Goal: Use online tool/utility: Utilize a website feature to perform a specific function

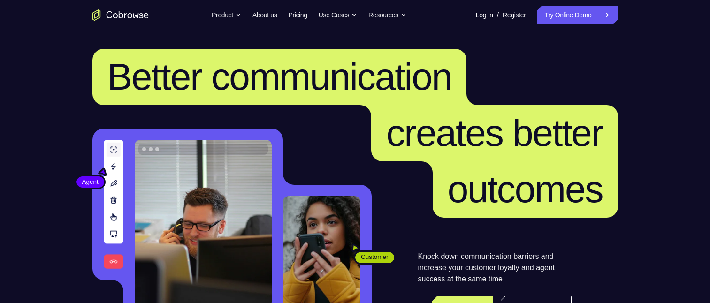
scroll to position [94, 0]
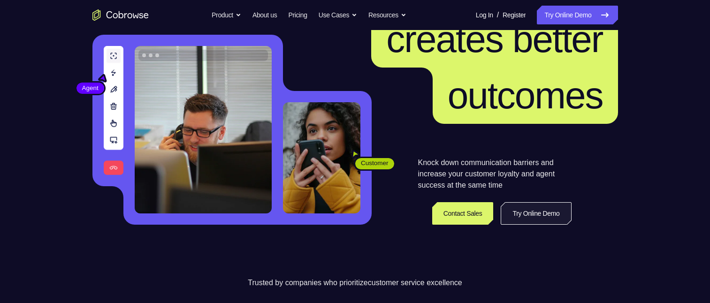
click at [561, 215] on link "Try Online Demo" at bounding box center [536, 213] width 70 height 23
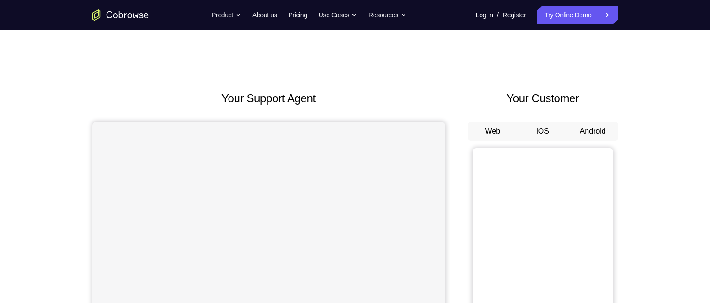
scroll to position [94, 0]
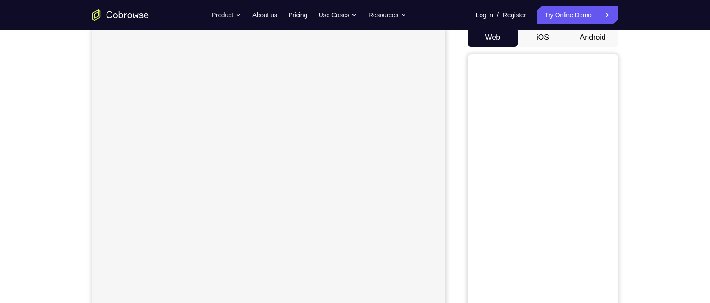
click at [605, 43] on button "Android" at bounding box center [593, 37] width 50 height 19
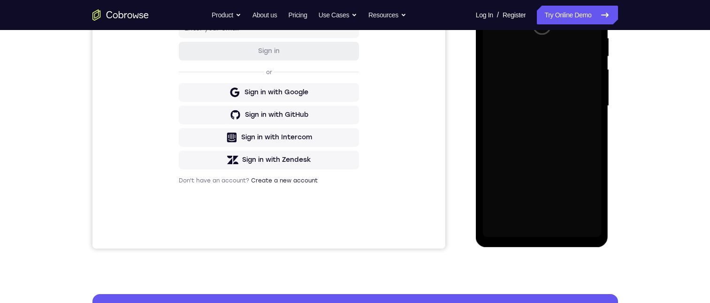
scroll to position [141, 0]
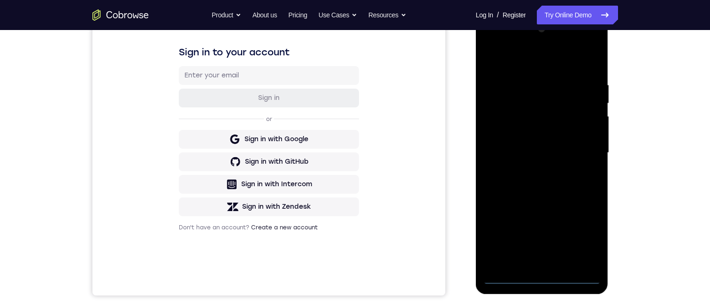
click at [540, 277] on div at bounding box center [542, 153] width 118 height 263
drag, startPoint x: 563, startPoint y: 83, endPoint x: 562, endPoint y: 73, distance: 10.9
click at [562, 73] on div at bounding box center [542, 153] width 118 height 263
drag, startPoint x: 552, startPoint y: 148, endPoint x: 536, endPoint y: 38, distance: 110.9
click at [536, 40] on div at bounding box center [542, 153] width 118 height 263
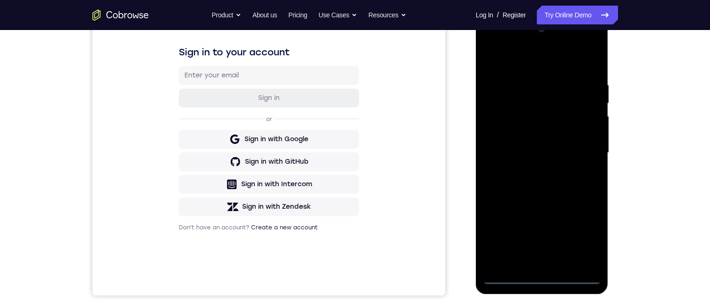
click at [557, 106] on div at bounding box center [542, 153] width 118 height 263
click at [537, 118] on div at bounding box center [542, 153] width 118 height 263
click at [527, 99] on div at bounding box center [542, 153] width 118 height 263
click at [577, 109] on div at bounding box center [542, 153] width 118 height 263
click at [574, 257] on div at bounding box center [542, 153] width 118 height 263
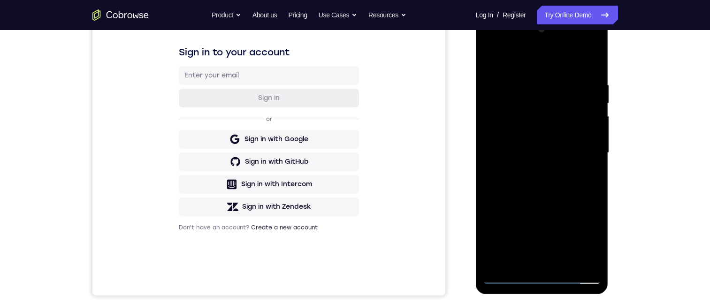
click at [574, 260] on div at bounding box center [542, 153] width 118 height 263
click at [541, 277] on div at bounding box center [542, 153] width 118 height 263
click at [499, 261] on div at bounding box center [542, 153] width 118 height 263
click at [553, 262] on div at bounding box center [542, 153] width 118 height 263
click at [533, 101] on div at bounding box center [542, 153] width 118 height 263
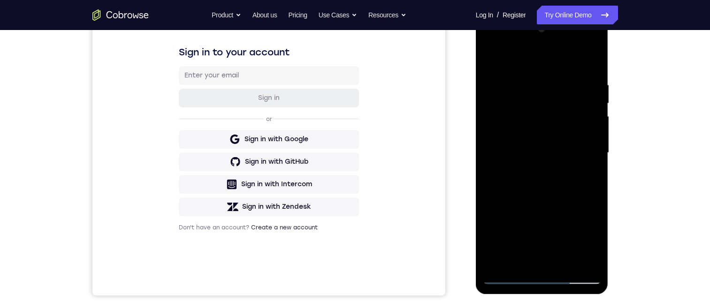
click at [519, 127] on div at bounding box center [542, 153] width 118 height 263
click at [582, 115] on div at bounding box center [542, 153] width 118 height 263
click at [557, 161] on div at bounding box center [542, 153] width 118 height 263
click at [506, 164] on div at bounding box center [542, 153] width 118 height 263
click at [536, 114] on div at bounding box center [542, 153] width 118 height 263
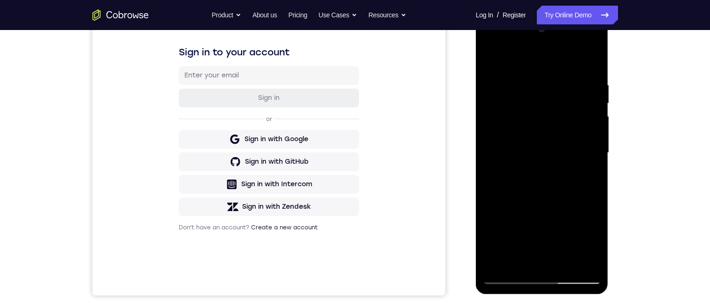
click at [588, 80] on div at bounding box center [542, 153] width 118 height 263
click at [591, 140] on div at bounding box center [542, 153] width 118 height 263
click at [559, 111] on div at bounding box center [542, 153] width 118 height 263
click at [569, 89] on div at bounding box center [542, 153] width 118 height 263
click at [511, 276] on div at bounding box center [542, 153] width 118 height 263
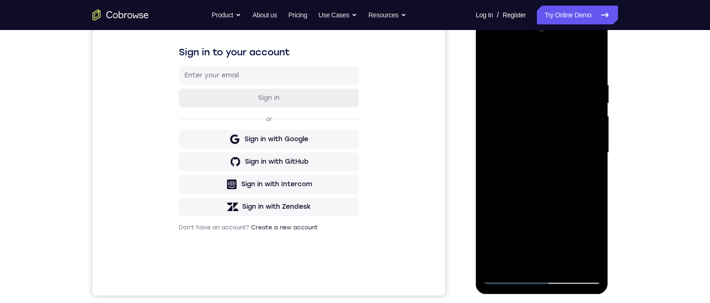
click at [524, 81] on div at bounding box center [542, 153] width 118 height 263
click at [507, 72] on div at bounding box center [542, 153] width 118 height 263
click at [490, 73] on div at bounding box center [542, 153] width 118 height 263
click at [531, 99] on div at bounding box center [542, 153] width 118 height 263
click at [525, 125] on div at bounding box center [542, 153] width 118 height 263
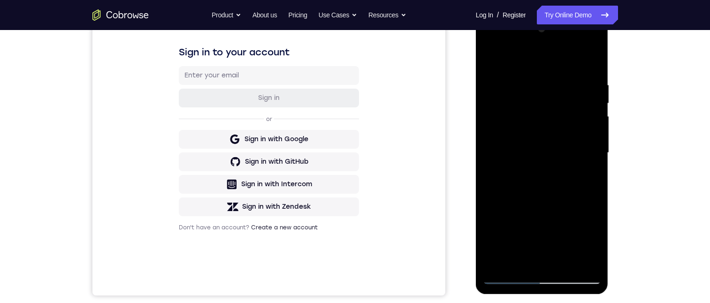
click at [590, 116] on div at bounding box center [542, 153] width 118 height 263
click at [511, 161] on div at bounding box center [542, 153] width 118 height 263
click at [516, 164] on div at bounding box center [542, 153] width 118 height 263
click at [489, 42] on div at bounding box center [542, 153] width 118 height 263
click at [514, 104] on div at bounding box center [542, 153] width 118 height 263
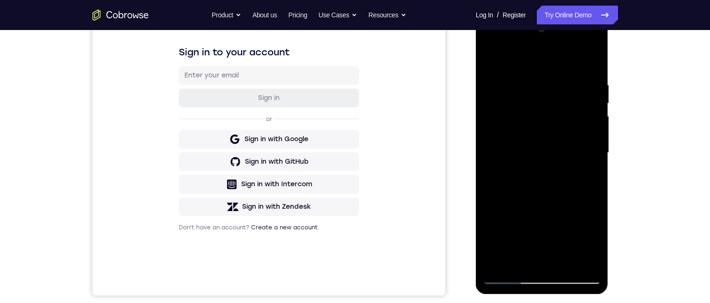
click at [511, 161] on div at bounding box center [542, 153] width 118 height 263
click at [494, 163] on div at bounding box center [542, 153] width 118 height 263
click at [544, 276] on div at bounding box center [542, 153] width 118 height 263
click at [556, 109] on div at bounding box center [542, 153] width 118 height 263
click at [561, 106] on div at bounding box center [542, 153] width 118 height 263
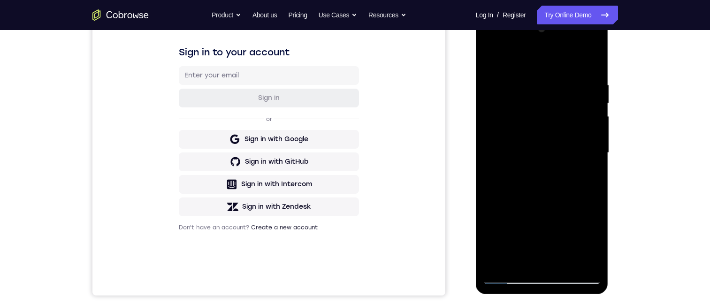
click at [589, 232] on div at bounding box center [542, 153] width 118 height 263
click at [544, 223] on div at bounding box center [542, 153] width 118 height 263
click at [528, 55] on div at bounding box center [542, 153] width 118 height 263
click at [572, 127] on div at bounding box center [542, 153] width 118 height 263
click at [588, 233] on div at bounding box center [542, 153] width 118 height 263
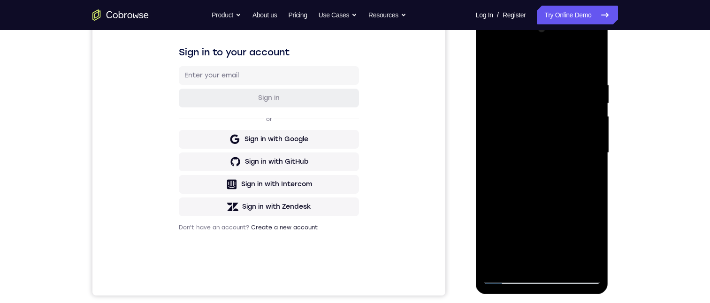
click at [539, 214] on div at bounding box center [542, 153] width 118 height 263
click at [533, 57] on div at bounding box center [542, 153] width 118 height 263
click at [533, 146] on div at bounding box center [542, 153] width 118 height 263
click at [542, 277] on div at bounding box center [542, 153] width 118 height 263
click at [577, 236] on div at bounding box center [542, 153] width 118 height 263
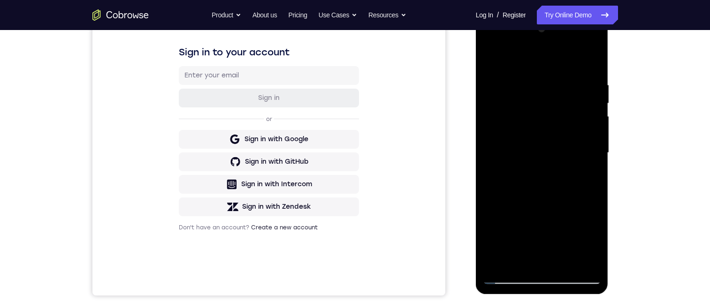
scroll to position [188, 0]
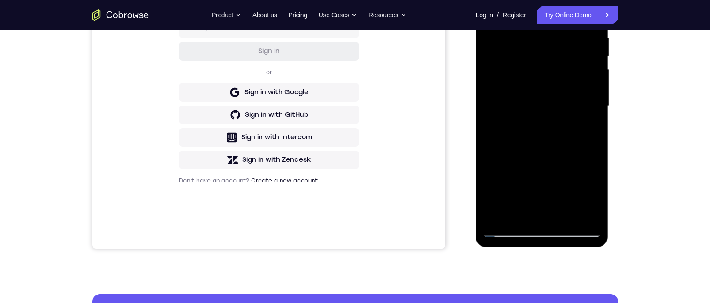
click at [555, 157] on div at bounding box center [542, 106] width 118 height 263
click at [569, 226] on div at bounding box center [542, 106] width 118 height 263
click at [501, 222] on div at bounding box center [542, 106] width 118 height 263
click at [508, 232] on div at bounding box center [542, 106] width 118 height 263
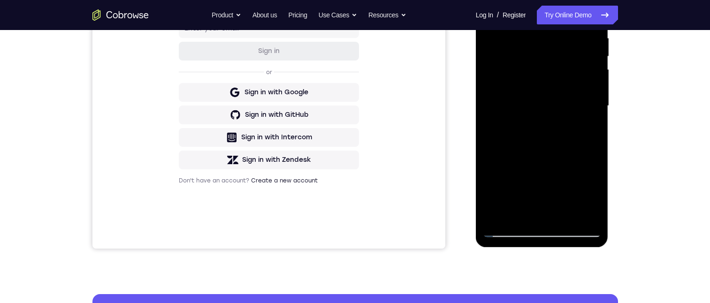
click at [508, 232] on div at bounding box center [542, 106] width 118 height 263
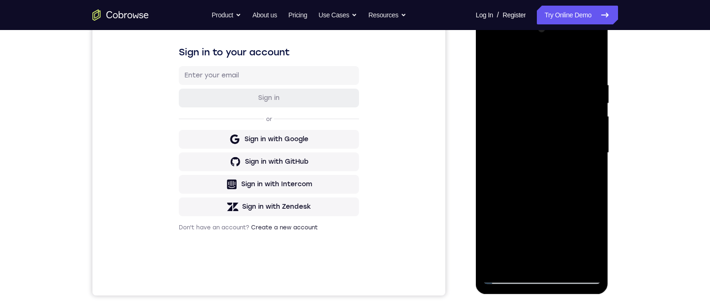
scroll to position [94, 0]
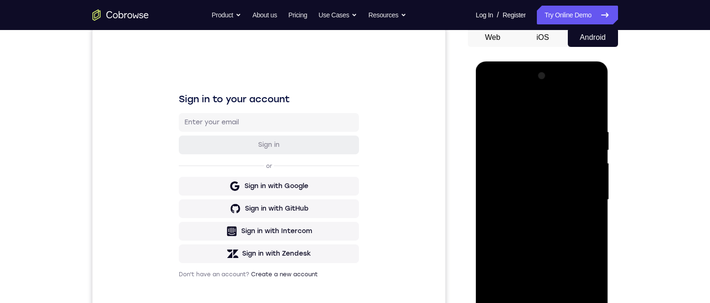
click at [548, 31] on button "iOS" at bounding box center [542, 37] width 50 height 19
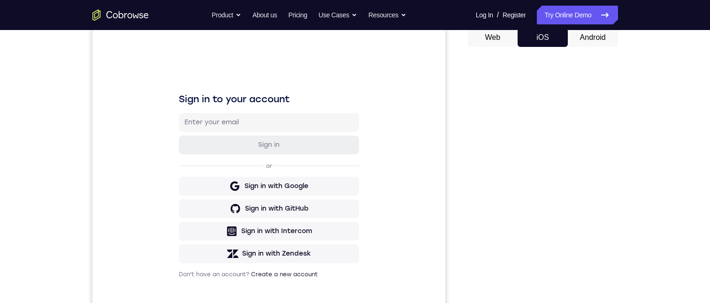
click at [602, 39] on button "Android" at bounding box center [593, 37] width 50 height 19
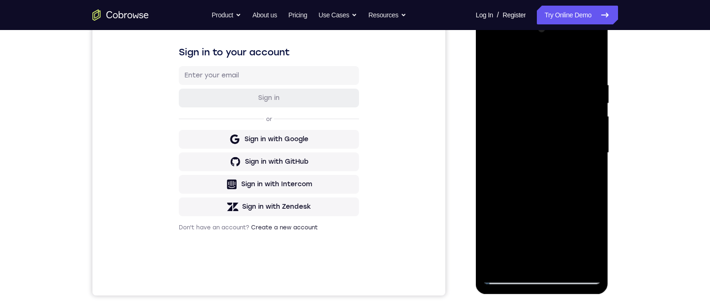
scroll to position [0, 0]
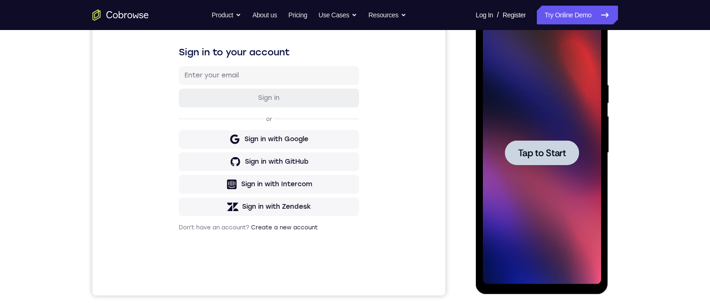
click at [549, 148] on span "Tap to Start" at bounding box center [542, 152] width 48 height 9
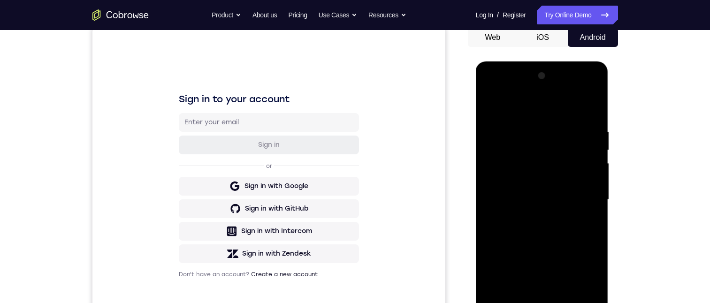
scroll to position [141, 0]
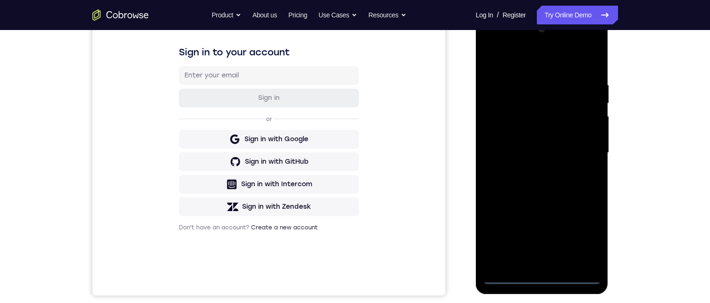
click at [544, 276] on div at bounding box center [542, 153] width 118 height 263
click at [524, 80] on div at bounding box center [542, 153] width 118 height 263
click at [555, 106] on div at bounding box center [542, 153] width 118 height 263
click at [537, 112] on div at bounding box center [542, 153] width 118 height 263
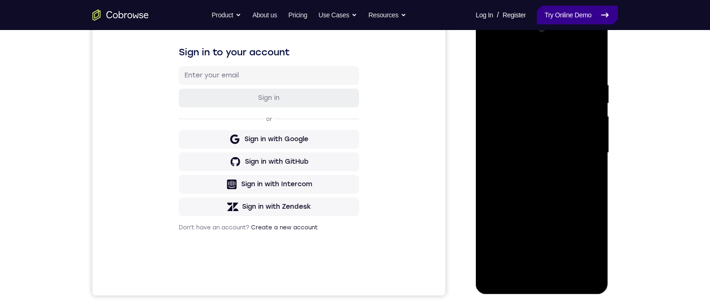
drag, startPoint x: 116, startPoint y: 28, endPoint x: 567, endPoint y: 15, distance: 450.5
click at [570, 15] on link "Try Online Demo" at bounding box center [577, 15] width 81 height 19
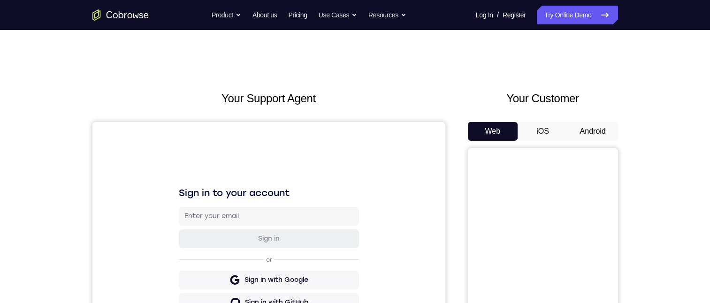
scroll to position [94, 0]
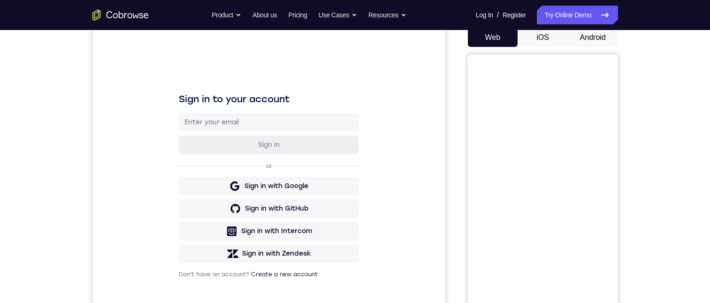
click at [600, 37] on button "Android" at bounding box center [593, 37] width 50 height 19
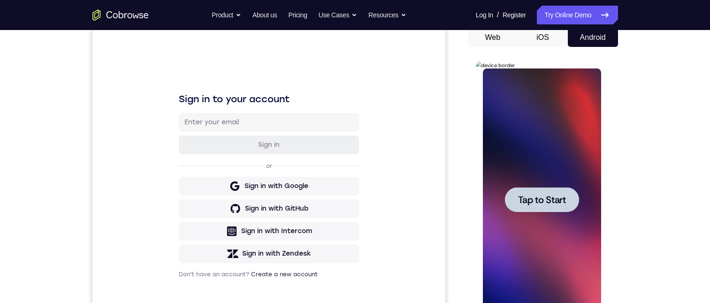
scroll to position [0, 0]
click at [541, 210] on div at bounding box center [542, 199] width 74 height 25
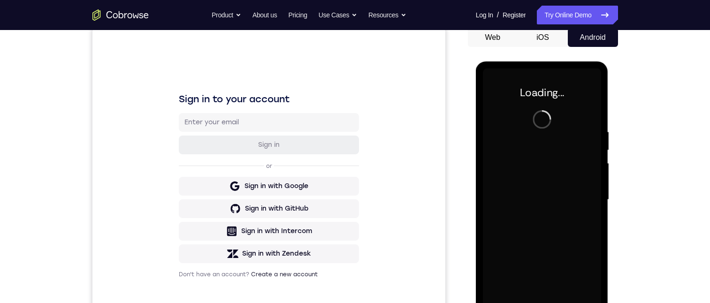
scroll to position [141, 0]
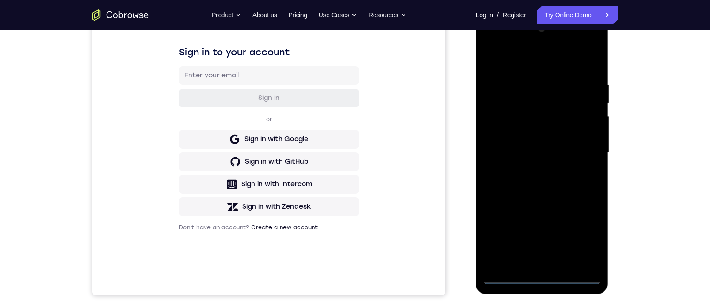
click at [540, 277] on div at bounding box center [542, 153] width 118 height 263
drag, startPoint x: 521, startPoint y: 212, endPoint x: 525, endPoint y: 139, distance: 73.3
click at [521, 146] on div at bounding box center [542, 153] width 118 height 263
click at [560, 109] on div at bounding box center [542, 153] width 118 height 263
click at [532, 116] on div at bounding box center [542, 153] width 118 height 263
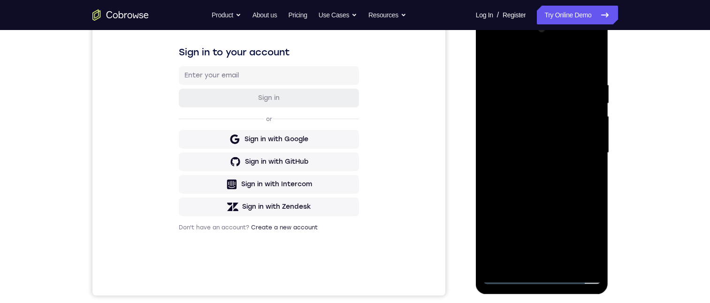
click at [579, 113] on div at bounding box center [542, 153] width 118 height 263
click at [580, 257] on div at bounding box center [542, 153] width 118 height 263
click at [570, 259] on div at bounding box center [542, 153] width 118 height 263
click at [576, 260] on div at bounding box center [542, 153] width 118 height 263
click at [545, 276] on div at bounding box center [542, 153] width 118 height 263
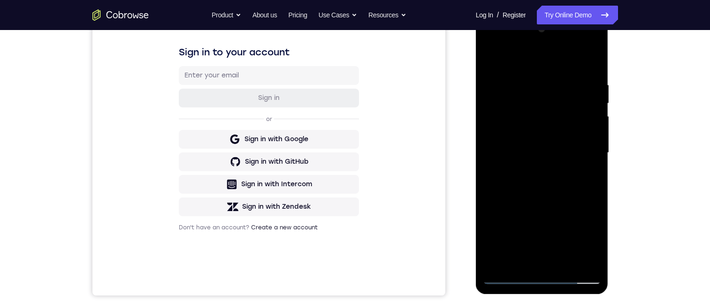
click at [496, 259] on div at bounding box center [542, 153] width 118 height 263
click at [524, 90] on div at bounding box center [542, 153] width 118 height 263
click at [528, 99] on div at bounding box center [542, 153] width 118 height 263
click at [527, 111] on div at bounding box center [542, 153] width 118 height 263
click at [555, 163] on div at bounding box center [542, 153] width 118 height 263
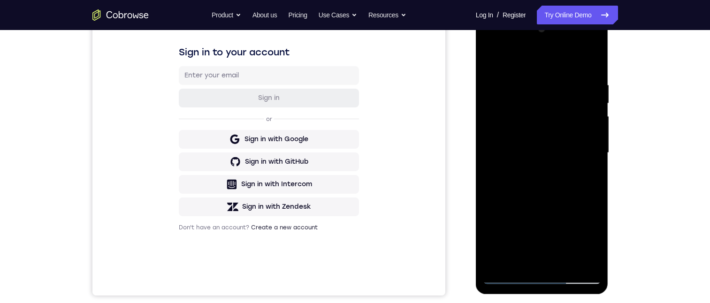
click at [515, 162] on div at bounding box center [542, 153] width 118 height 263
click at [507, 159] on div at bounding box center [542, 153] width 118 height 263
click at [504, 275] on div at bounding box center [542, 153] width 118 height 263
click at [530, 109] on div at bounding box center [542, 153] width 118 height 263
click at [525, 112] on div at bounding box center [542, 153] width 118 height 263
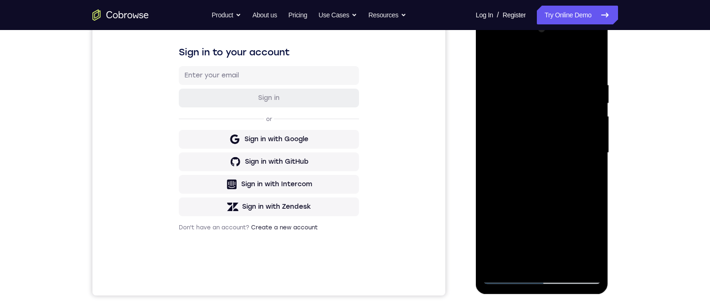
click at [512, 163] on div at bounding box center [542, 153] width 118 height 263
click at [516, 161] on div at bounding box center [542, 153] width 118 height 263
click at [507, 278] on div at bounding box center [542, 153] width 118 height 263
click at [536, 116] on div at bounding box center [542, 153] width 118 height 263
click at [505, 165] on div at bounding box center [542, 153] width 118 height 263
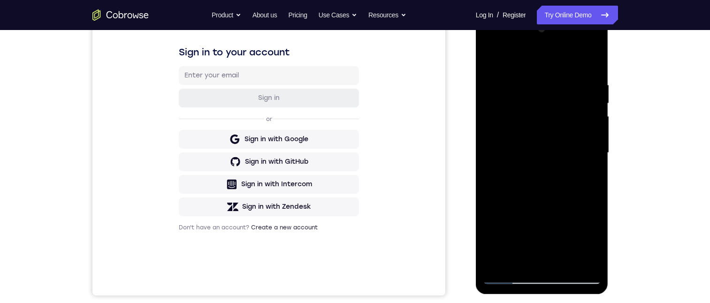
click at [514, 167] on div at bounding box center [542, 153] width 118 height 263
click at [508, 278] on div at bounding box center [542, 153] width 118 height 263
click at [540, 110] on div at bounding box center [542, 153] width 118 height 263
click at [512, 163] on div at bounding box center [542, 153] width 118 height 263
click at [576, 278] on div at bounding box center [542, 153] width 118 height 263
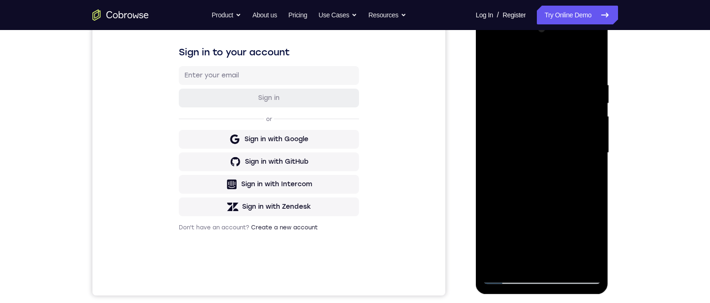
drag, startPoint x: 499, startPoint y: 242, endPoint x: 666, endPoint y: 237, distance: 167.5
click at [609, 237] on html "Online web based iOS Simulators and Android Emulators. Run iPhone, iPad, Mobile…" at bounding box center [543, 155] width 134 height 281
drag, startPoint x: 494, startPoint y: 242, endPoint x: 563, endPoint y: 240, distance: 69.0
click at [564, 242] on div at bounding box center [542, 153] width 118 height 263
drag, startPoint x: 570, startPoint y: 234, endPoint x: 478, endPoint y: 240, distance: 93.1
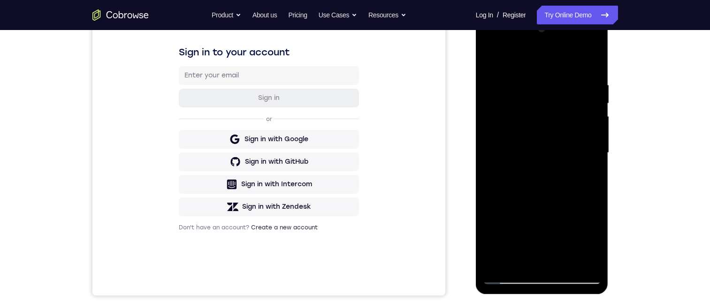
click at [476, 245] on html "Online web based iOS Simulators and Android Emulators. Run iPhone, iPad, Mobile…" at bounding box center [543, 155] width 134 height 281
drag, startPoint x: 584, startPoint y: 243, endPoint x: 478, endPoint y: 246, distance: 106.1
click at [478, 246] on div at bounding box center [542, 155] width 133 height 280
click at [535, 193] on div at bounding box center [542, 153] width 118 height 263
click at [573, 278] on div at bounding box center [542, 153] width 118 height 263
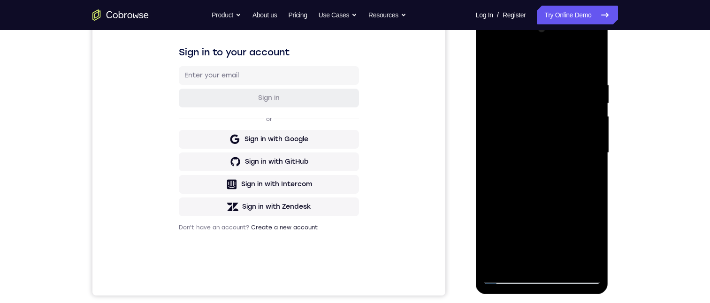
drag, startPoint x: 617, startPoint y: 245, endPoint x: 604, endPoint y: 237, distance: 16.0
click at [609, 241] on html "Online web based iOS Simulators and Android Emulators. Run iPhone, iPad, Mobile…" at bounding box center [543, 155] width 134 height 281
click at [485, 173] on div at bounding box center [542, 153] width 118 height 263
click at [584, 229] on div at bounding box center [542, 153] width 118 height 263
click at [539, 221] on div at bounding box center [542, 153] width 118 height 263
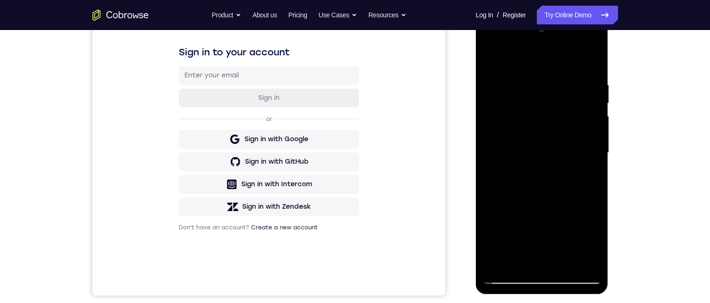
click at [531, 56] on div at bounding box center [542, 153] width 118 height 263
click at [523, 127] on div at bounding box center [542, 153] width 118 height 263
click at [585, 230] on div at bounding box center [542, 153] width 118 height 263
click at [540, 215] on div at bounding box center [542, 153] width 118 height 263
click at [527, 57] on div at bounding box center [542, 153] width 118 height 263
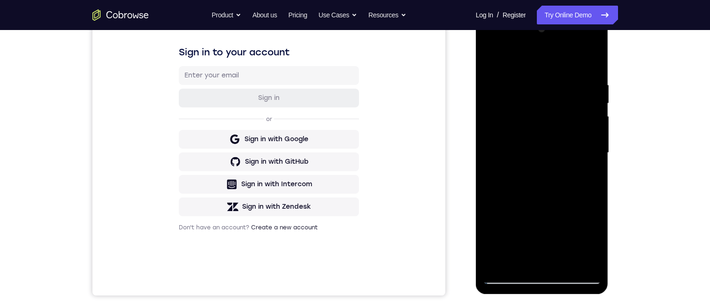
click at [535, 144] on div at bounding box center [542, 153] width 118 height 263
click at [586, 238] on div at bounding box center [542, 153] width 118 height 263
drag, startPoint x: 540, startPoint y: 212, endPoint x: 544, endPoint y: 158, distance: 53.6
click at [540, 212] on div at bounding box center [542, 153] width 118 height 263
click at [522, 57] on div at bounding box center [542, 153] width 118 height 263
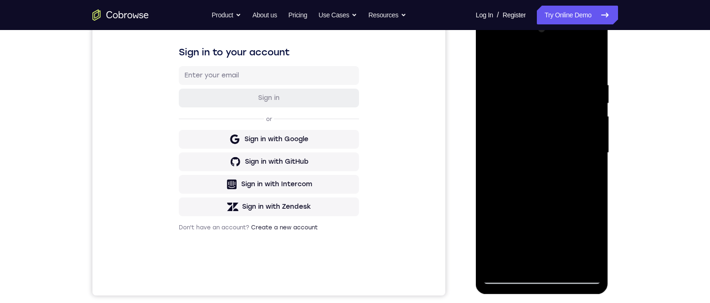
click at [542, 166] on div at bounding box center [542, 153] width 118 height 263
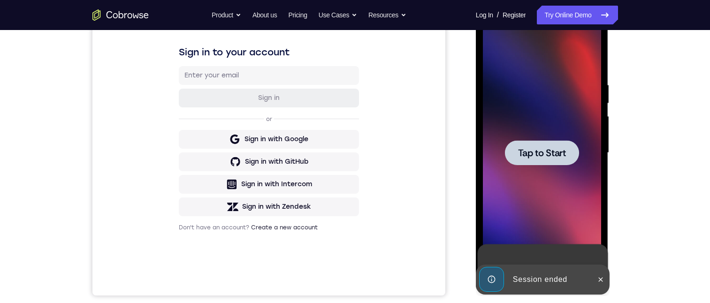
click at [551, 157] on span "Tap to Start" at bounding box center [542, 152] width 48 height 9
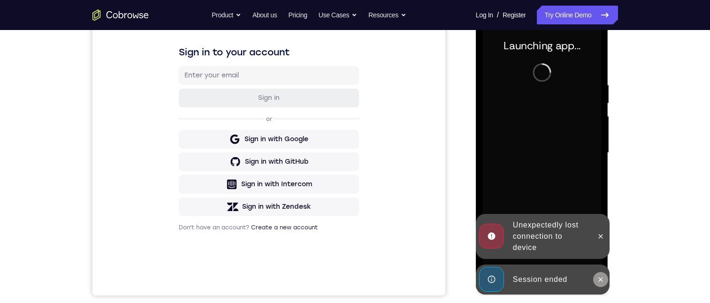
click at [600, 274] on button at bounding box center [600, 279] width 15 height 15
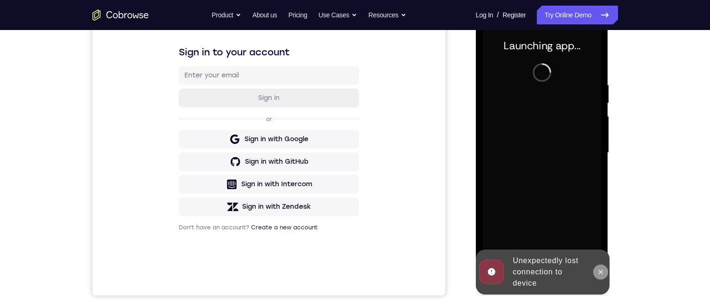
click at [597, 273] on icon at bounding box center [601, 272] width 8 height 8
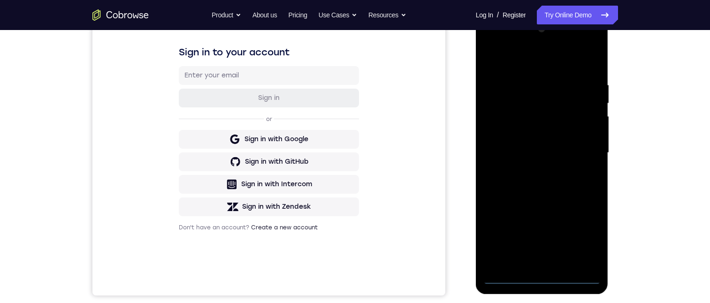
click at [540, 276] on div at bounding box center [542, 153] width 118 height 263
drag, startPoint x: 539, startPoint y: 177, endPoint x: 559, endPoint y: 81, distance: 98.2
click at [537, 127] on div at bounding box center [542, 153] width 118 height 263
click at [554, 106] on div at bounding box center [542, 153] width 118 height 263
click at [529, 121] on div at bounding box center [542, 153] width 118 height 263
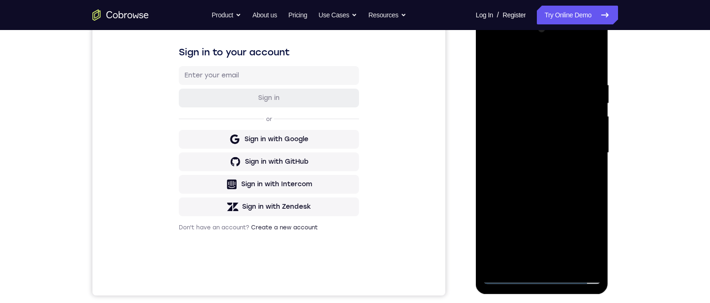
click at [566, 113] on div at bounding box center [542, 153] width 118 height 263
click at [583, 257] on div at bounding box center [542, 153] width 118 height 263
click at [539, 277] on div at bounding box center [542, 153] width 118 height 263
click at [495, 261] on div at bounding box center [542, 153] width 118 height 263
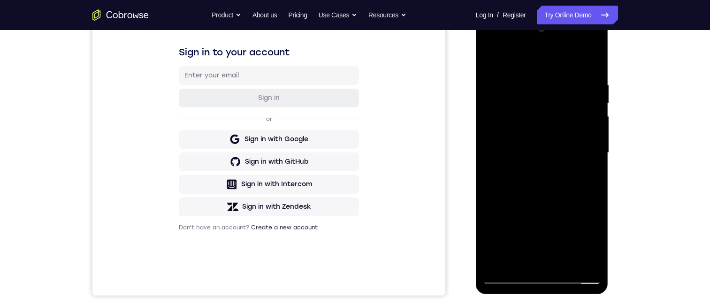
click at [525, 87] on div at bounding box center [542, 153] width 118 height 263
click at [532, 103] on div at bounding box center [542, 153] width 118 height 263
click at [559, 162] on div at bounding box center [542, 153] width 118 height 263
click at [499, 160] on div at bounding box center [542, 153] width 118 height 263
click at [576, 277] on div at bounding box center [542, 153] width 118 height 263
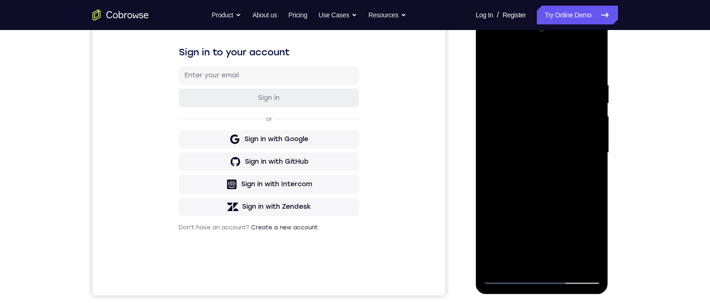
drag, startPoint x: 554, startPoint y: 182, endPoint x: 1092, endPoint y: 204, distance: 538.5
click at [609, 190] on html "Online web based iOS Simulators and Android Emulators. Run iPhone, iPad, Mobile…" at bounding box center [543, 155] width 134 height 281
click at [531, 183] on div at bounding box center [542, 153] width 118 height 263
click at [570, 280] on div at bounding box center [542, 153] width 118 height 263
drag, startPoint x: 584, startPoint y: 211, endPoint x: 487, endPoint y: 211, distance: 96.6
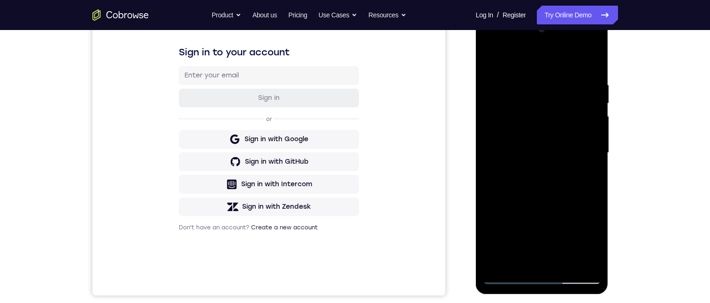
click at [492, 211] on div at bounding box center [542, 153] width 118 height 263
